Goal: Communication & Community: Answer question/provide support

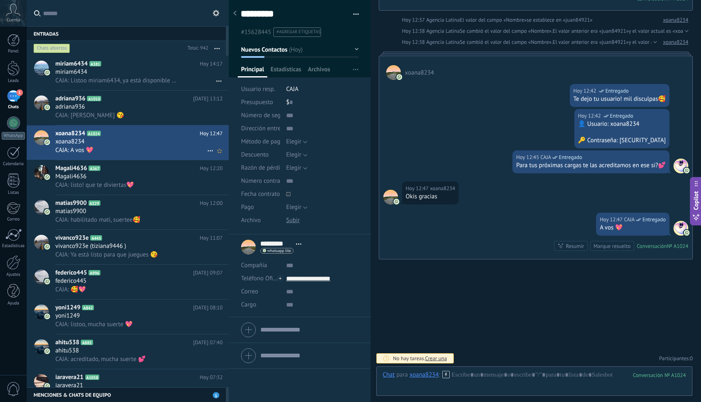
click at [159, 150] on div "CAJA: A vos 💖" at bounding box center [138, 150] width 167 height 9
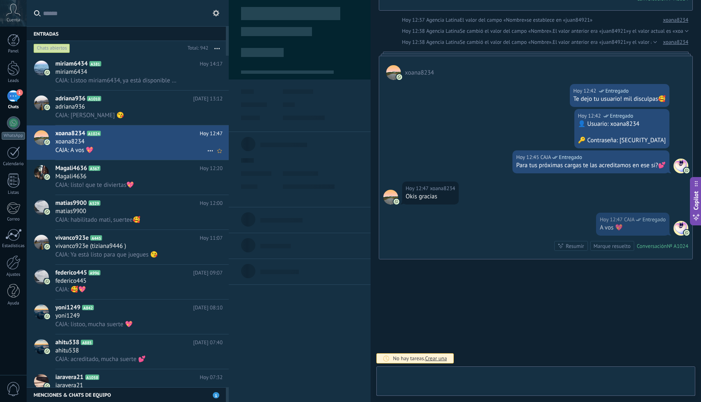
scroll to position [12, 0]
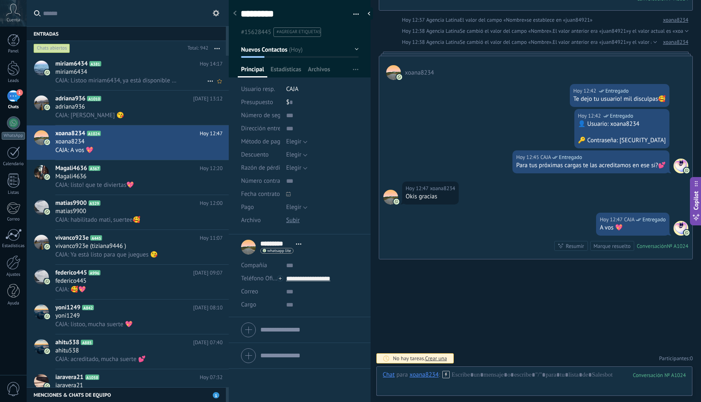
click at [147, 70] on div "miriam6434" at bounding box center [138, 72] width 167 height 8
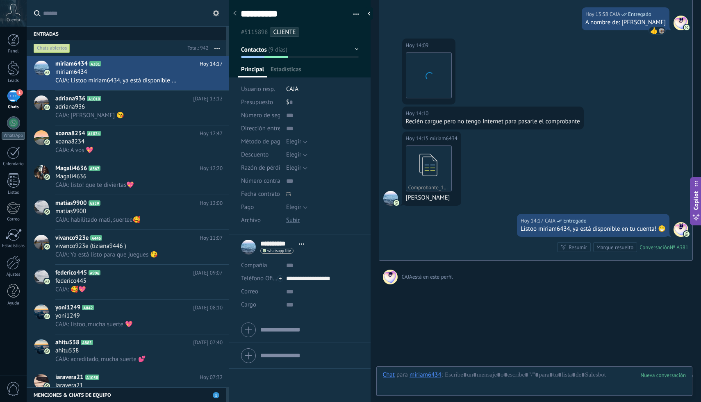
scroll to position [2086, 0]
click at [185, 202] on h2 "matias9900 A529" at bounding box center [127, 203] width 144 height 8
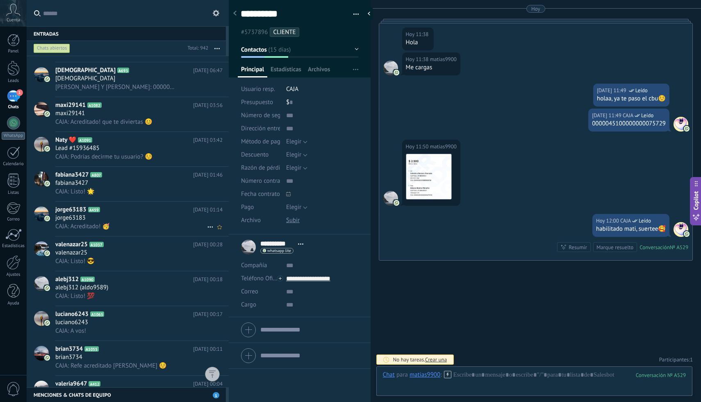
scroll to position [1967, 0]
click at [168, 156] on div "CAJA: Podrías decirme tu usuario? ☺️" at bounding box center [138, 157] width 167 height 9
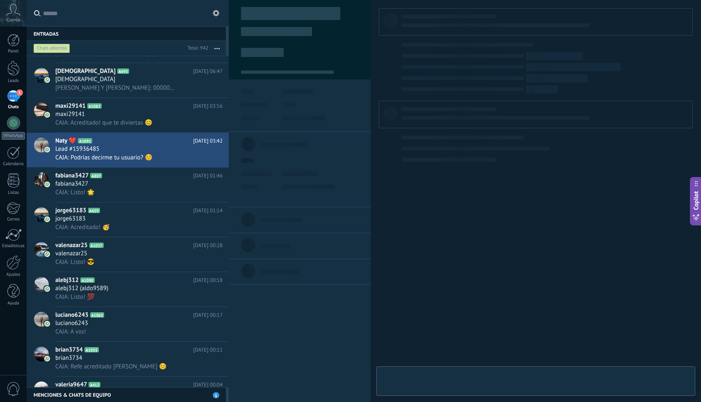
type textarea "**********"
